Goal: Task Accomplishment & Management: Manage account settings

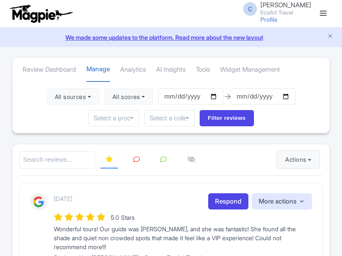
click at [296, 160] on button "Actions" at bounding box center [298, 159] width 42 height 17
click at [0, 0] on link "Import new reviews" at bounding box center [0, 0] width 0 height 0
